Goal: Transaction & Acquisition: Purchase product/service

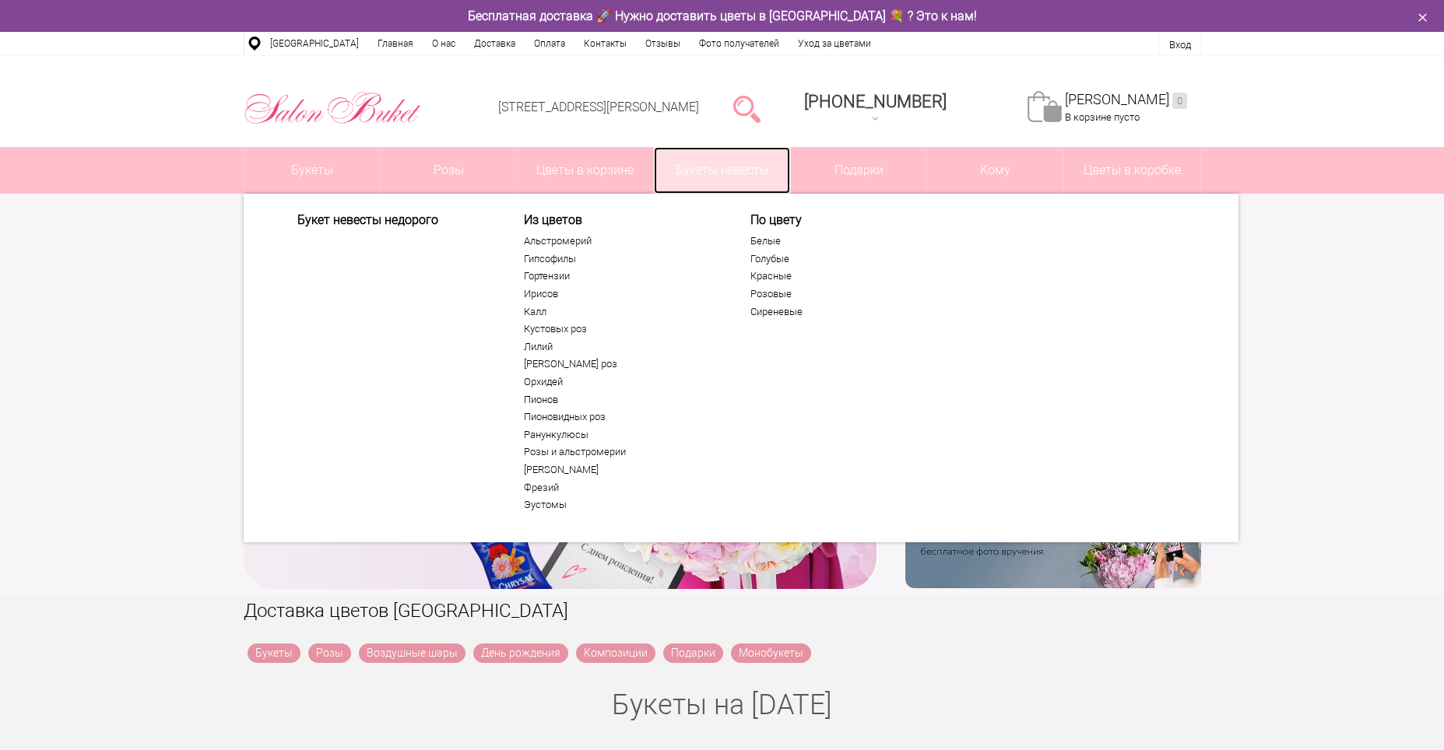
click at [714, 163] on link "Букеты невесты" at bounding box center [722, 170] width 136 height 47
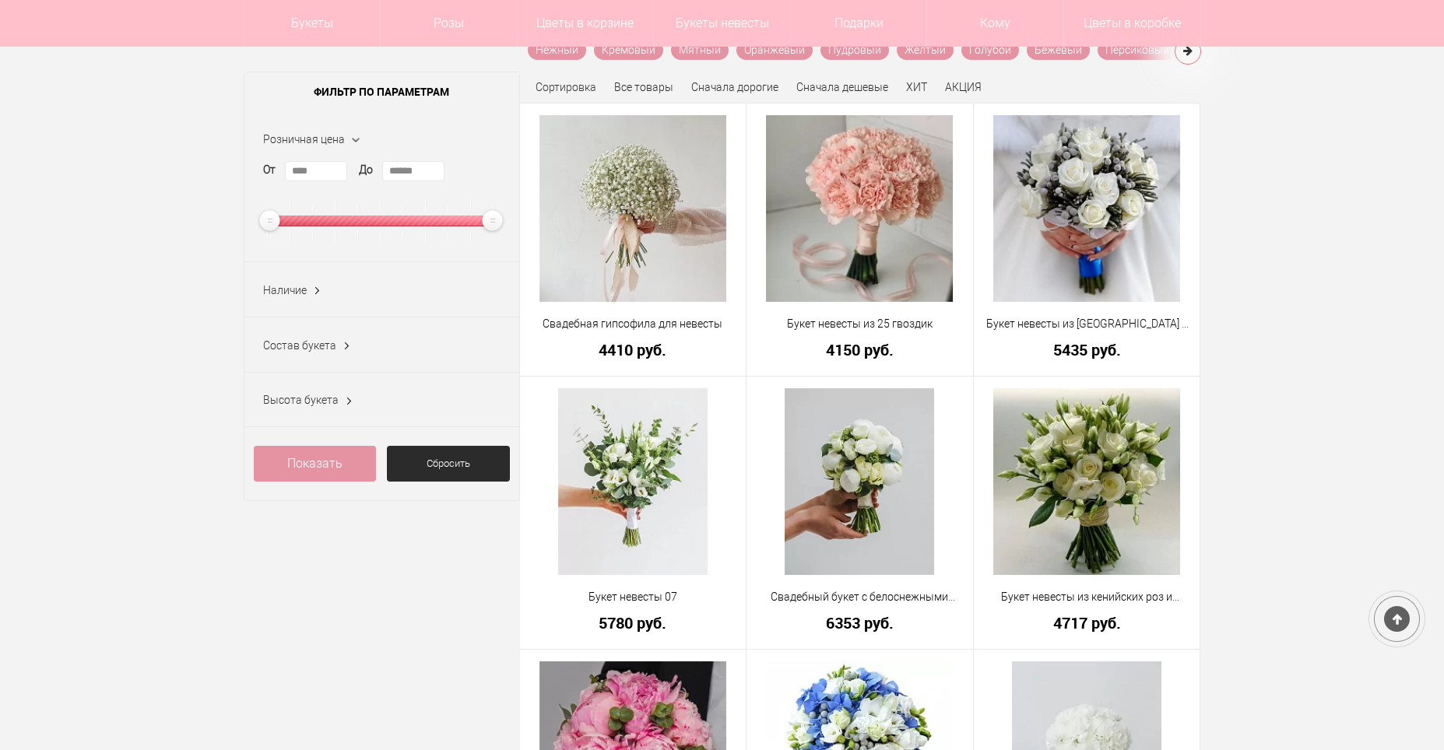
scroll to position [311, 0]
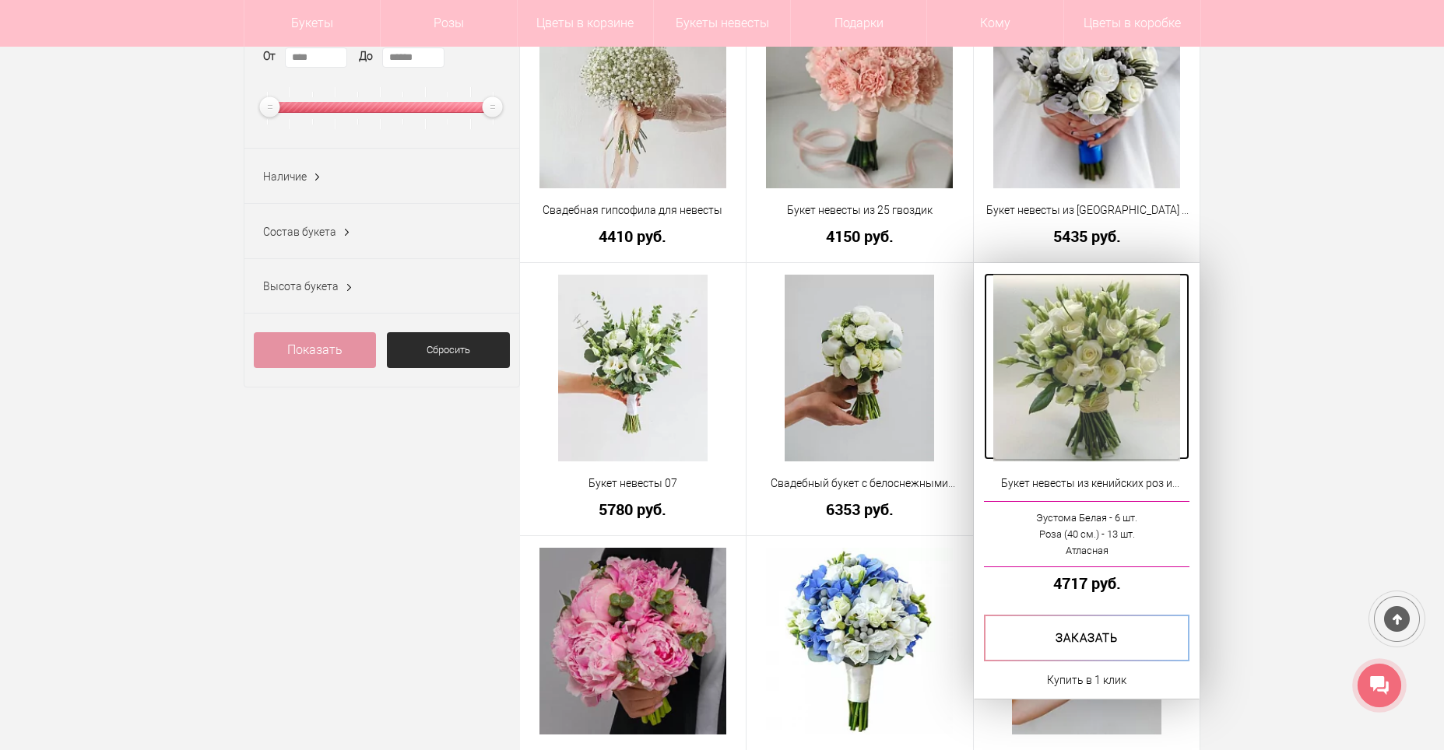
click at [1087, 427] on img at bounding box center [1086, 368] width 187 height 187
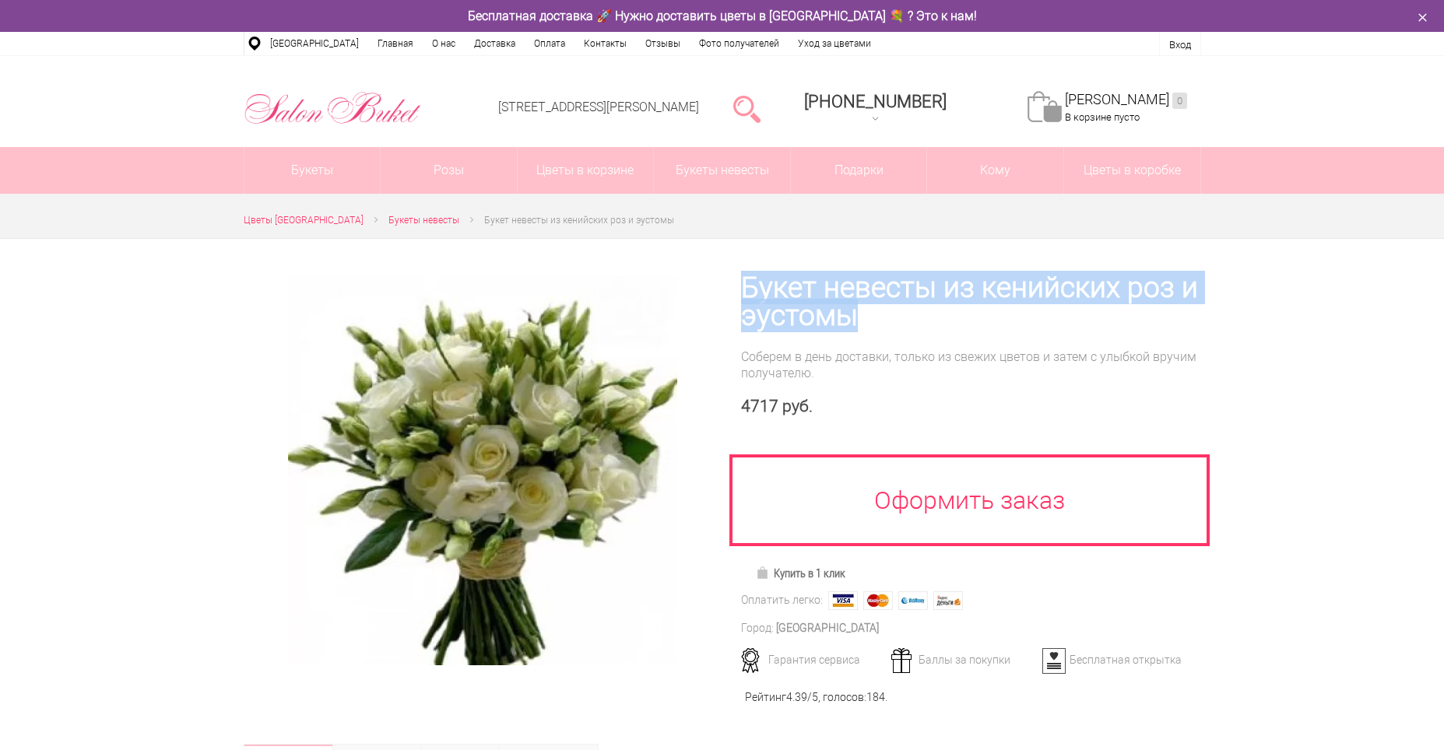
drag, startPoint x: 736, startPoint y: 280, endPoint x: 876, endPoint y: 325, distance: 147.9
click at [876, 325] on div "Букет невесты из кенийских роз и эустомы Соберем в день доставки, только из све…" at bounding box center [961, 481] width 479 height 485
copy h1 "Букет невесты из кенийских роз и эустомы"
